Goal: Information Seeking & Learning: Find specific fact

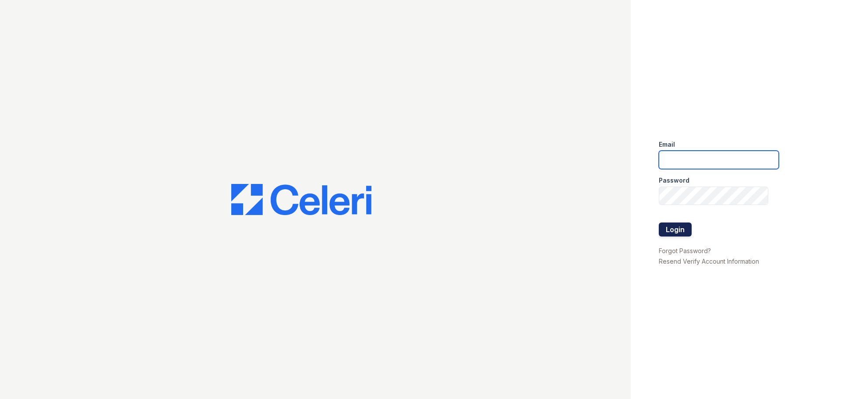
type input "springparc1@cafmanagement.com"
click at [675, 233] on button "Login" at bounding box center [675, 229] width 33 height 14
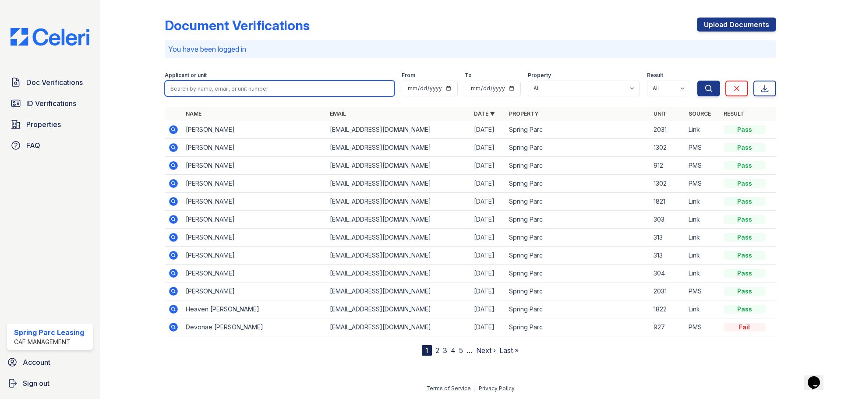
click at [239, 90] on input "search" at bounding box center [280, 89] width 230 height 16
type input "Oscar"
click at [697, 81] on button "Search" at bounding box center [708, 89] width 23 height 16
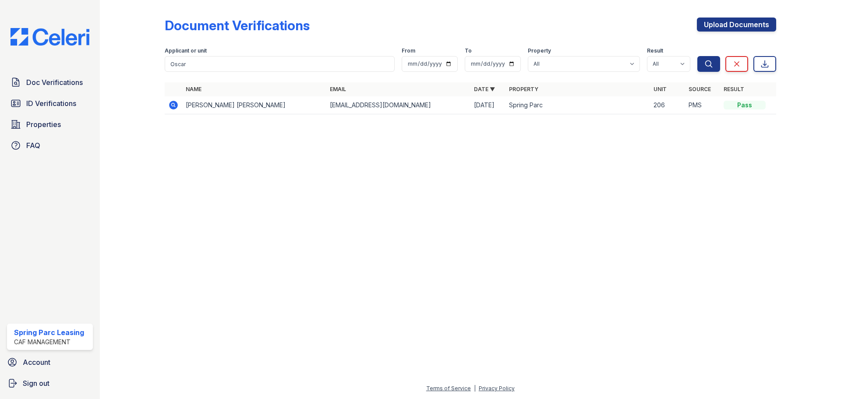
click at [175, 104] on icon at bounding box center [173, 105] width 9 height 9
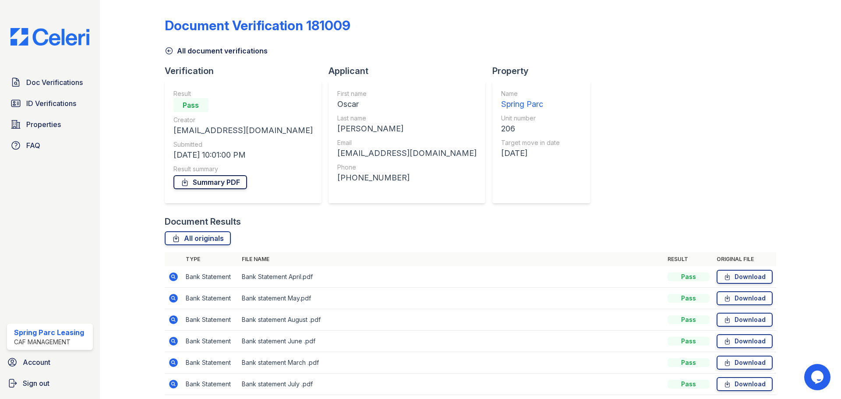
click at [234, 179] on link "Summary PDF" at bounding box center [210, 182] width 74 height 14
click at [71, 102] on span "ID Verifications" at bounding box center [51, 103] width 50 height 11
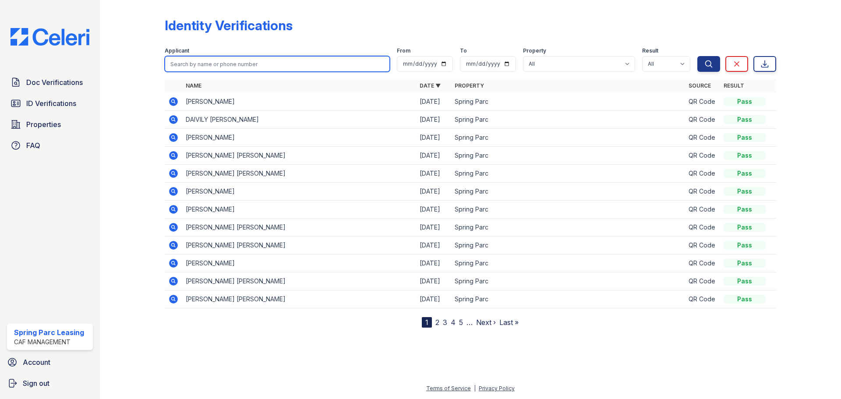
click at [229, 67] on input "search" at bounding box center [277, 64] width 225 height 16
type input "oscar"
click at [697, 56] on button "Search" at bounding box center [708, 64] width 23 height 16
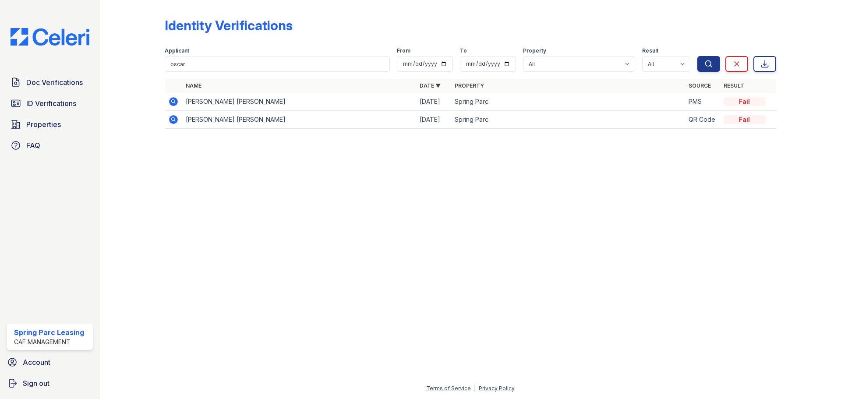
click at [170, 123] on icon at bounding box center [173, 119] width 11 height 11
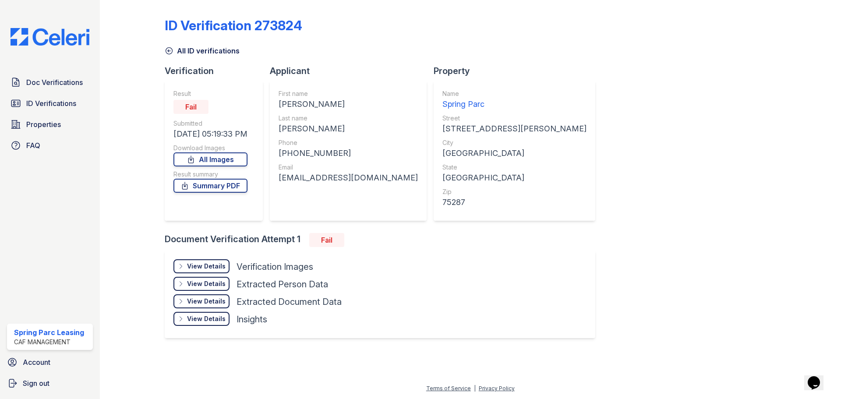
click at [214, 264] on div "View Details" at bounding box center [206, 266] width 39 height 9
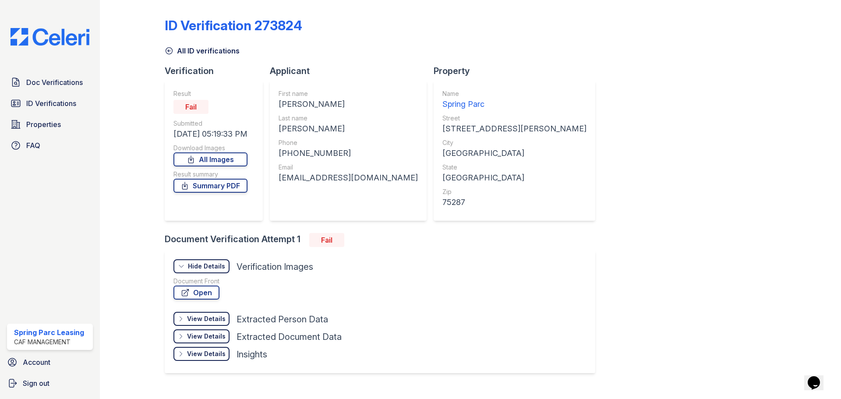
scroll to position [16, 0]
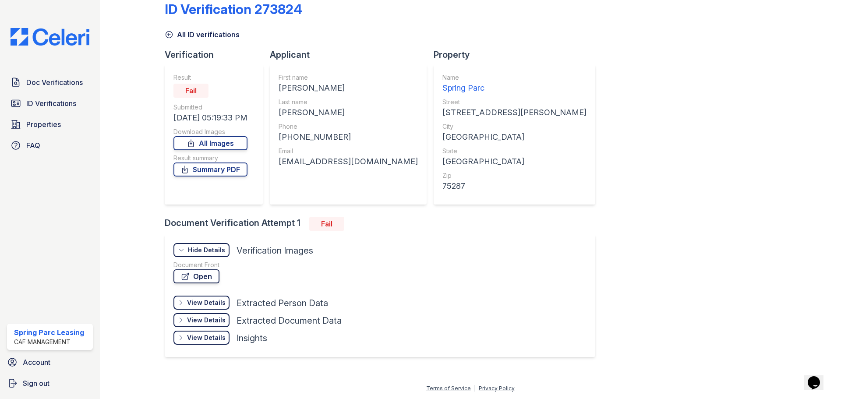
click at [209, 277] on link "Open" at bounding box center [196, 276] width 46 height 14
click at [169, 35] on icon at bounding box center [169, 35] width 7 height 7
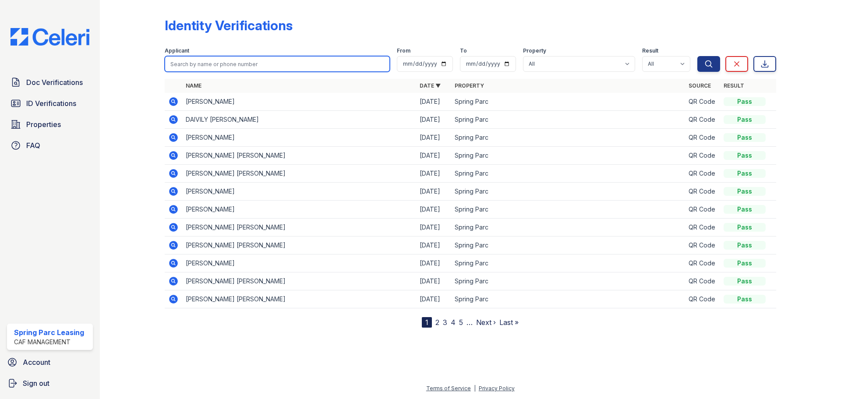
click at [199, 66] on input "search" at bounding box center [277, 64] width 225 height 16
type input "oscar"
click at [697, 56] on button "Search" at bounding box center [708, 64] width 23 height 16
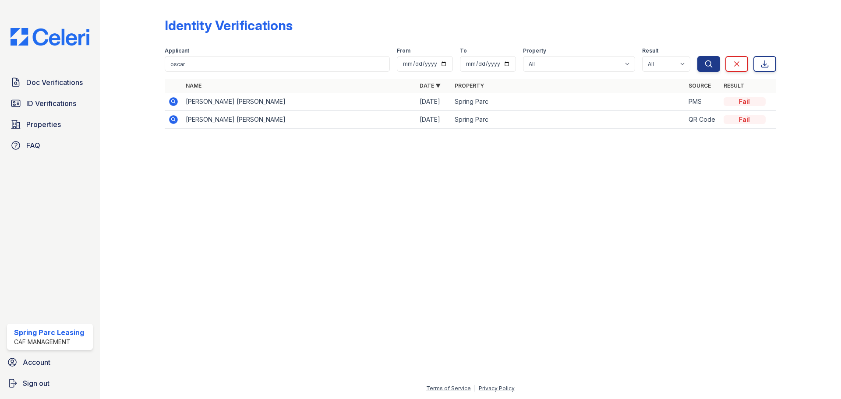
click at [176, 101] on icon at bounding box center [173, 101] width 9 height 9
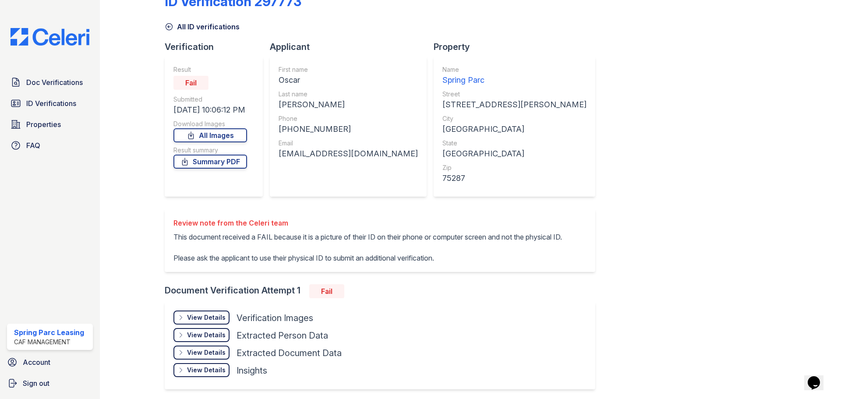
scroll to position [44, 0]
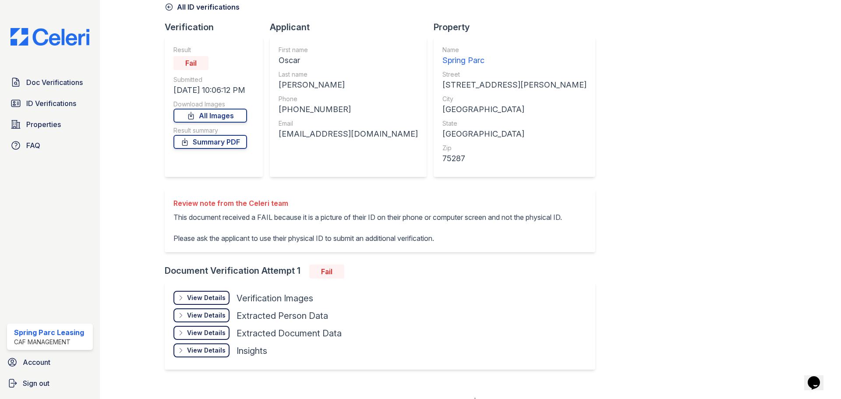
click at [203, 302] on div "View Details" at bounding box center [206, 297] width 39 height 9
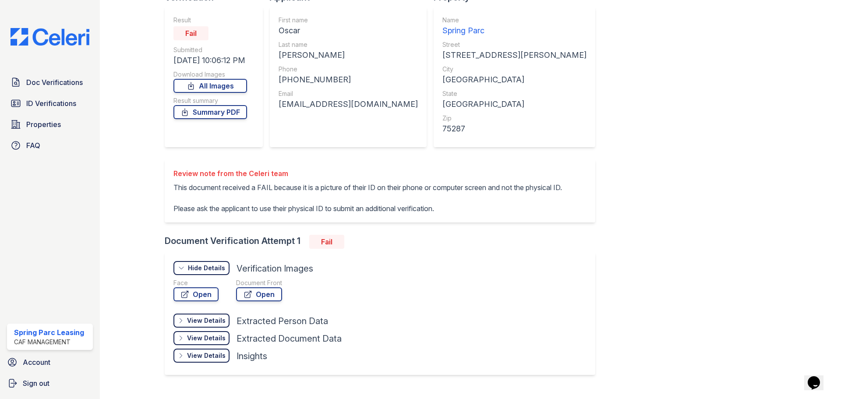
scroll to position [102, 0]
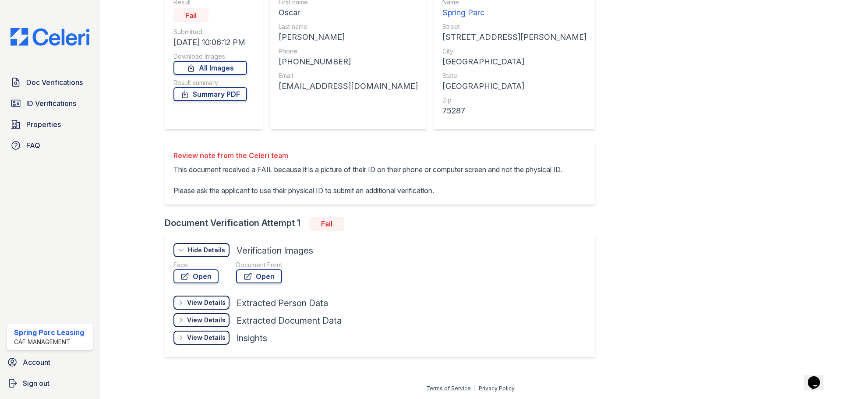
click at [301, 257] on div "View Details Details Hide Details Details Verification Images" at bounding box center [257, 252] width 168 height 18
click at [258, 279] on link "Open" at bounding box center [259, 276] width 46 height 14
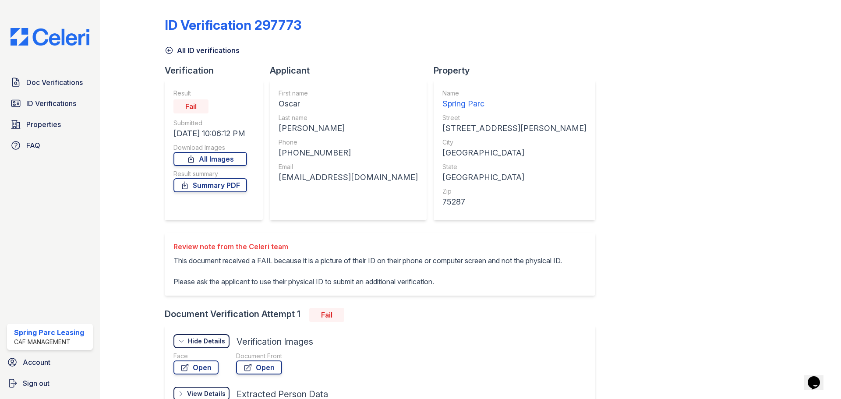
scroll to position [0, 0]
click at [168, 49] on icon at bounding box center [169, 50] width 9 height 9
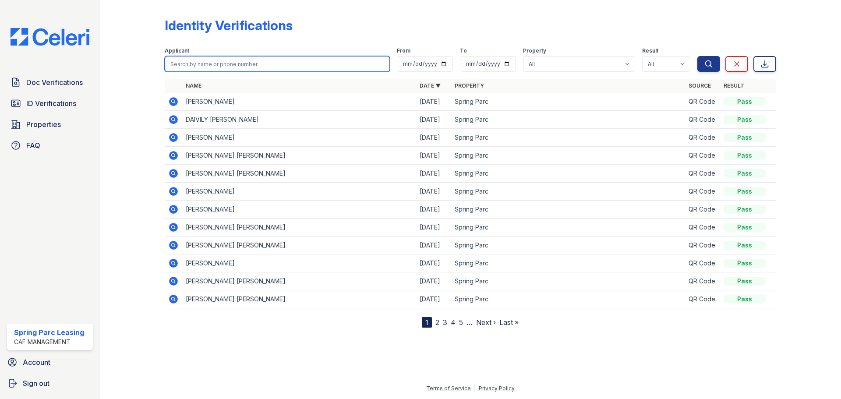
click at [226, 57] on input "search" at bounding box center [277, 64] width 225 height 16
type input "oscar"
click at [697, 56] on button "Search" at bounding box center [708, 64] width 23 height 16
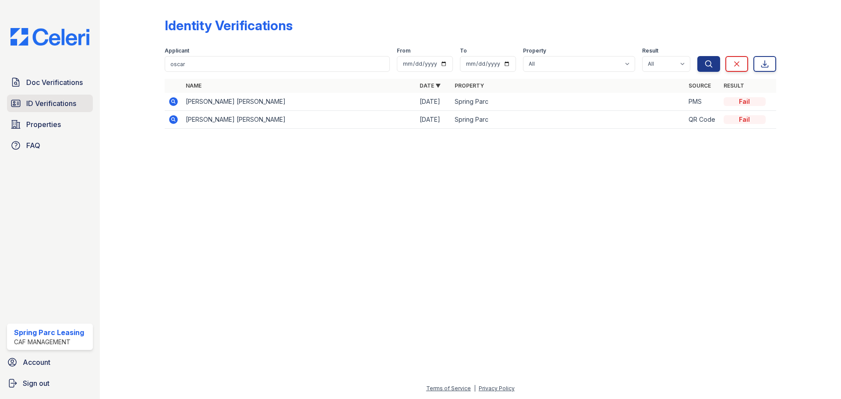
click at [70, 97] on link "ID Verifications" at bounding box center [50, 104] width 86 height 18
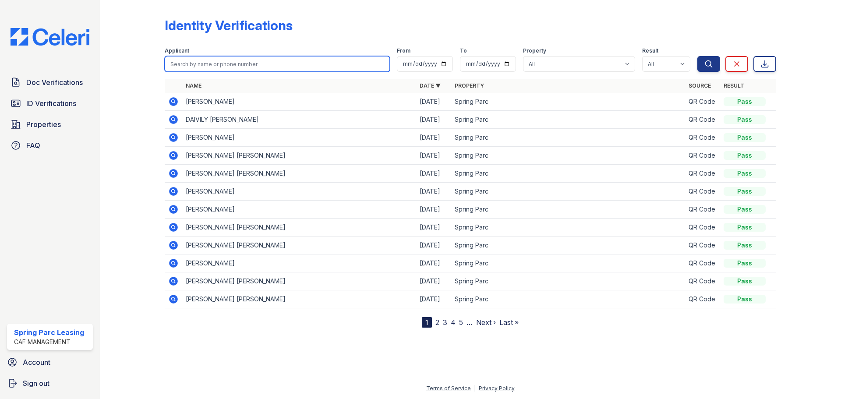
click at [300, 58] on input "search" at bounding box center [277, 64] width 225 height 16
type input "oscar"
click at [697, 56] on button "Search" at bounding box center [708, 64] width 23 height 16
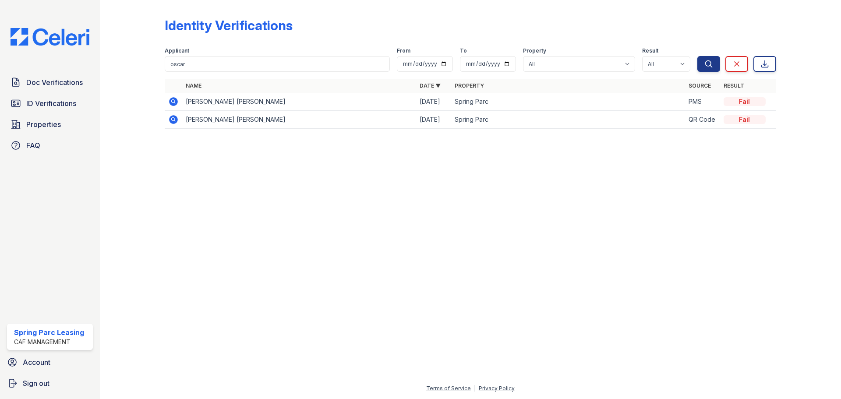
click at [63, 40] on img at bounding box center [50, 37] width 93 height 18
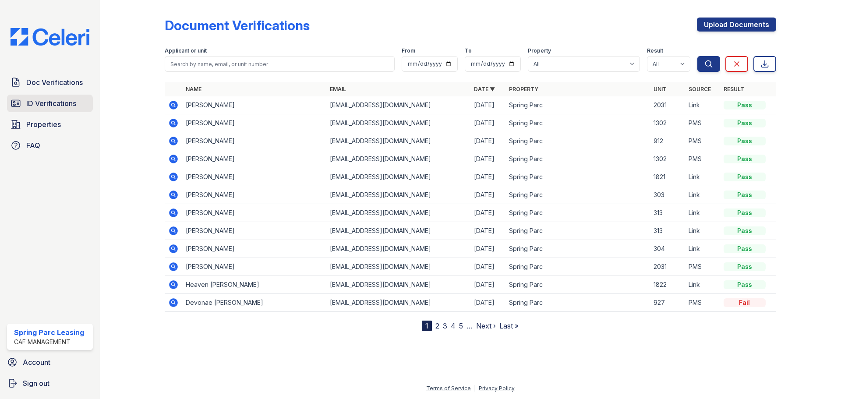
click at [43, 102] on span "ID Verifications" at bounding box center [51, 103] width 50 height 11
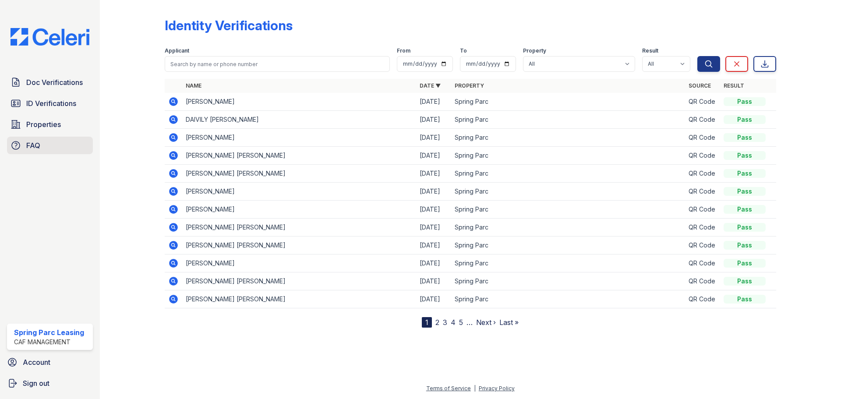
click at [38, 142] on span "FAQ" at bounding box center [33, 145] width 14 height 11
click at [51, 123] on span "Properties" at bounding box center [43, 124] width 35 height 11
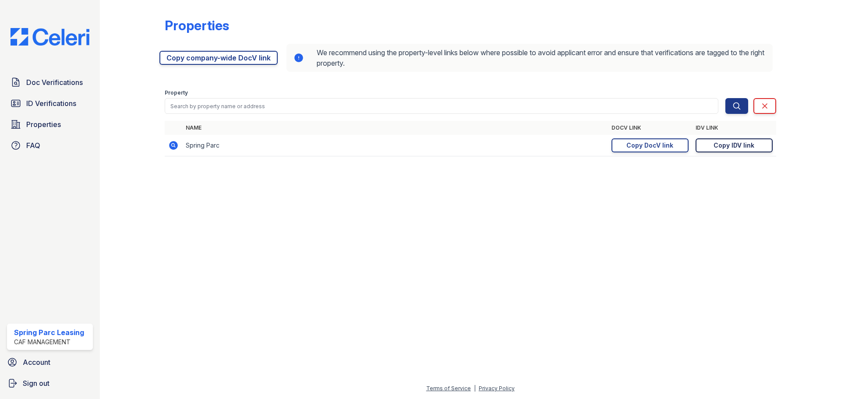
click at [713, 147] on link "Copy IDV link Copy link" at bounding box center [733, 145] width 77 height 14
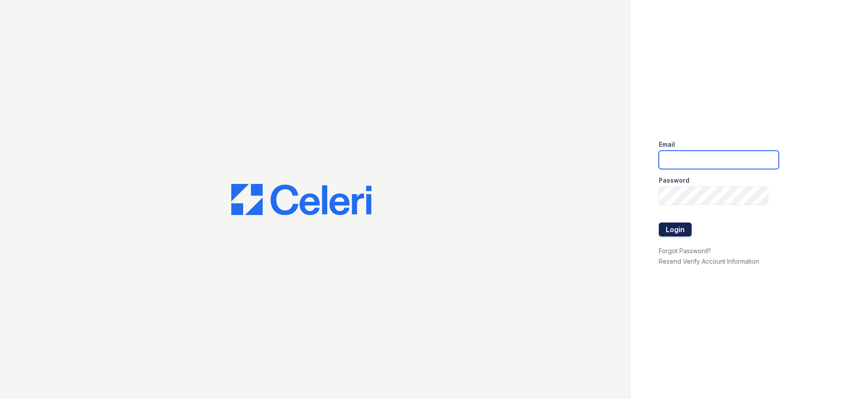
type input "[EMAIL_ADDRESS][DOMAIN_NAME]"
click at [684, 230] on button "Login" at bounding box center [675, 229] width 33 height 14
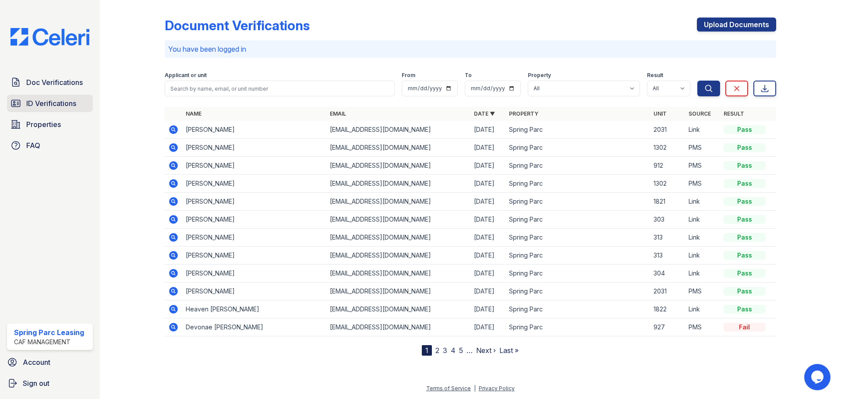
click at [51, 105] on span "ID Verifications" at bounding box center [51, 103] width 50 height 11
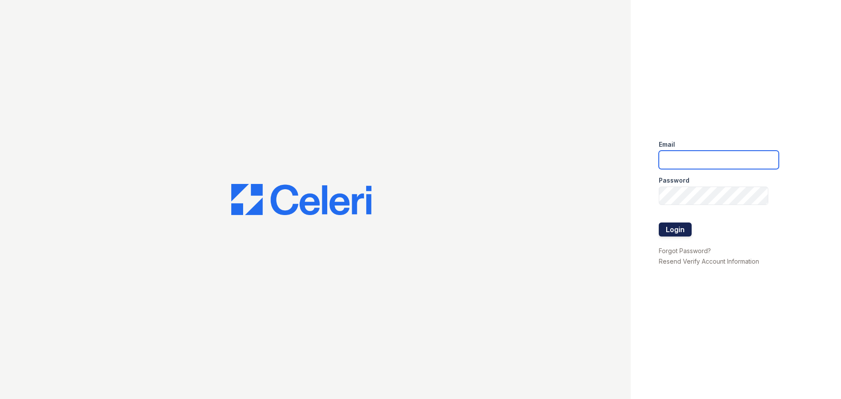
type input "[EMAIL_ADDRESS][DOMAIN_NAME]"
click at [666, 228] on button "Login" at bounding box center [675, 229] width 33 height 14
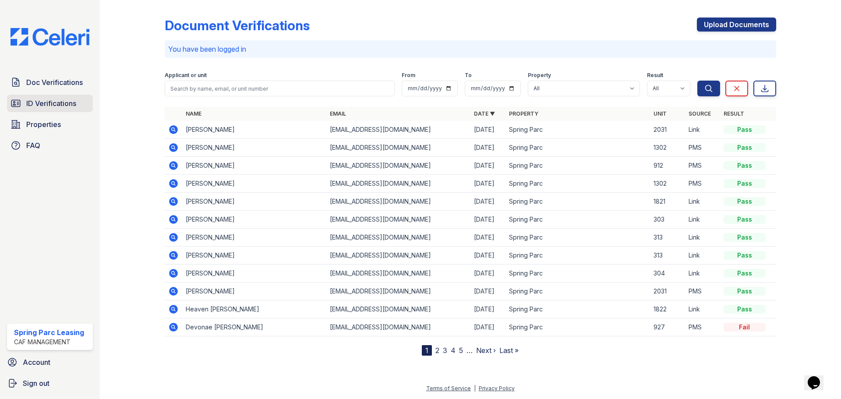
click at [59, 102] on span "ID Verifications" at bounding box center [51, 103] width 50 height 11
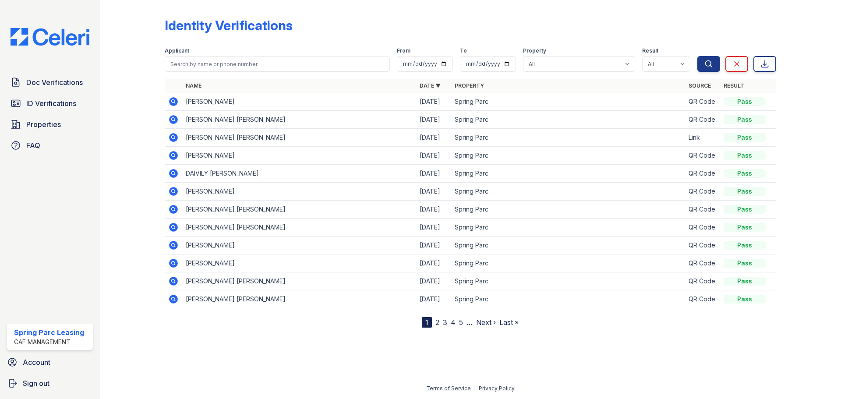
click at [171, 121] on icon at bounding box center [173, 119] width 9 height 9
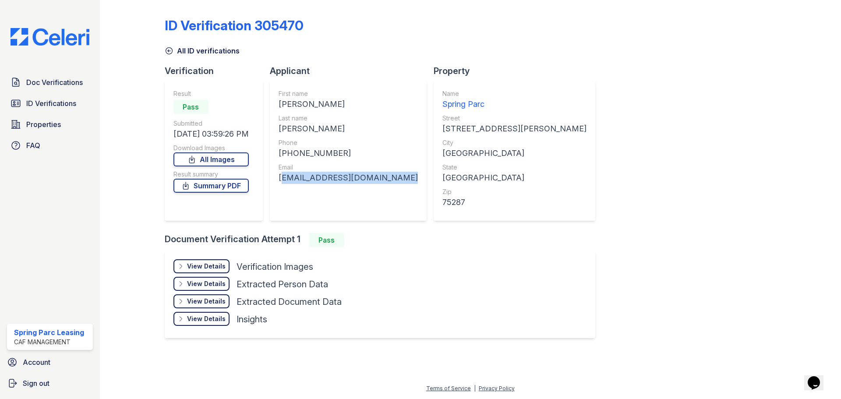
drag, startPoint x: 282, startPoint y: 178, endPoint x: 389, endPoint y: 177, distance: 106.4
click at [389, 177] on div "First name [PERSON_NAME] Last name [PERSON_NAME] Phone [PHONE_NUMBER] Email [EM…" at bounding box center [348, 151] width 157 height 140
copy div "[EMAIL_ADDRESS][DOMAIN_NAME]"
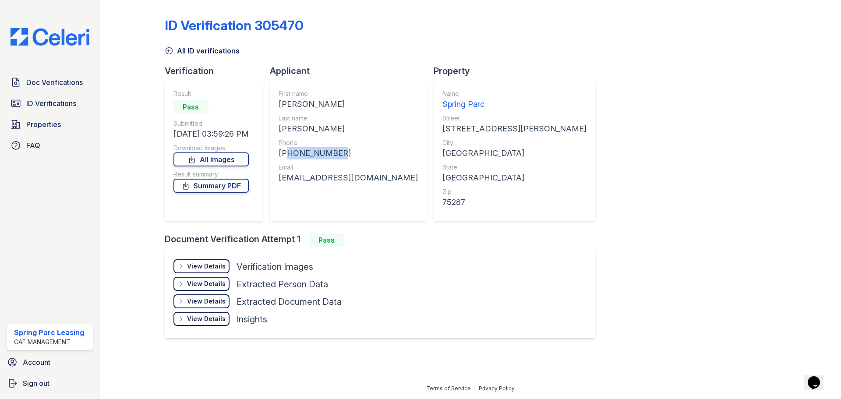
drag, startPoint x: 344, startPoint y: 153, endPoint x: 288, endPoint y: 153, distance: 56.1
click at [288, 153] on div "[PHONE_NUMBER]" at bounding box center [348, 153] width 139 height 12
copy div "19032276957"
